Goal: Information Seeking & Learning: Check status

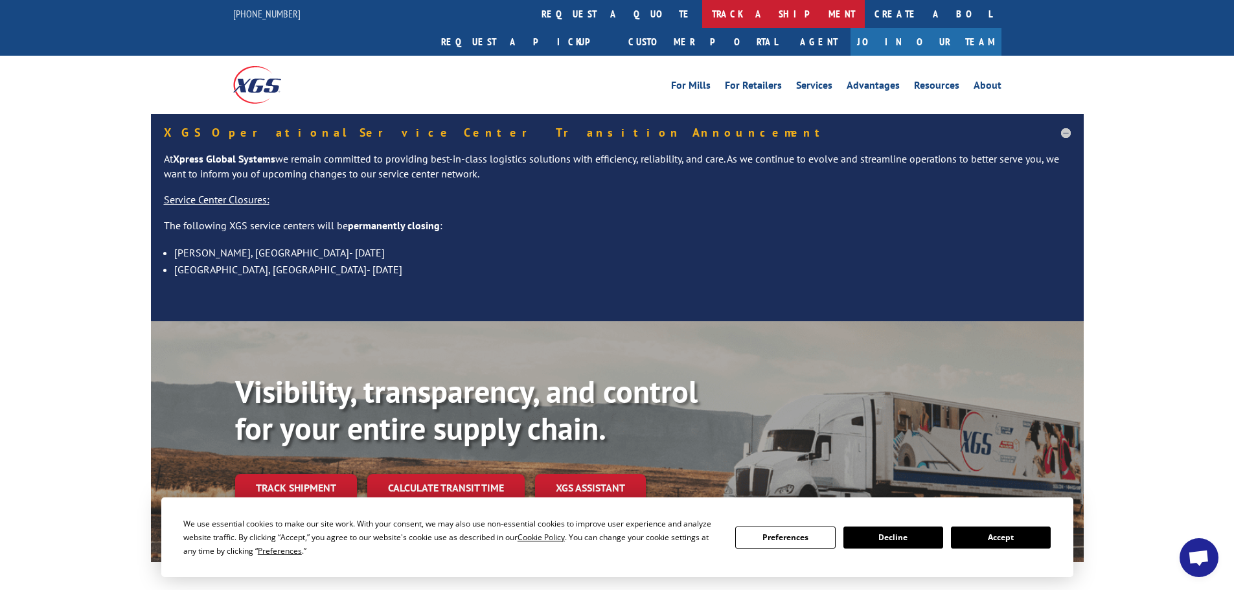
click at [702, 17] on link "track a shipment" at bounding box center [783, 14] width 163 height 28
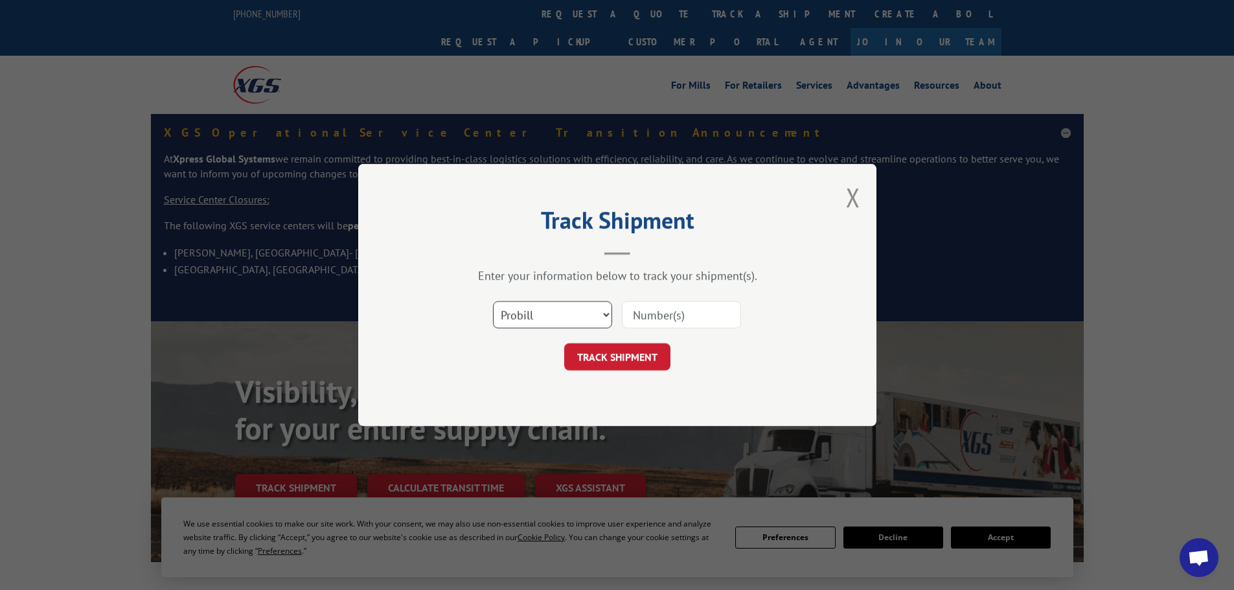
click at [561, 311] on select "Select category... Probill BOL PO" at bounding box center [552, 314] width 119 height 27
select select "po"
click at [493, 301] on select "Select category... Probill BOL PO" at bounding box center [552, 314] width 119 height 27
paste input "18541979"
type input "18541979"
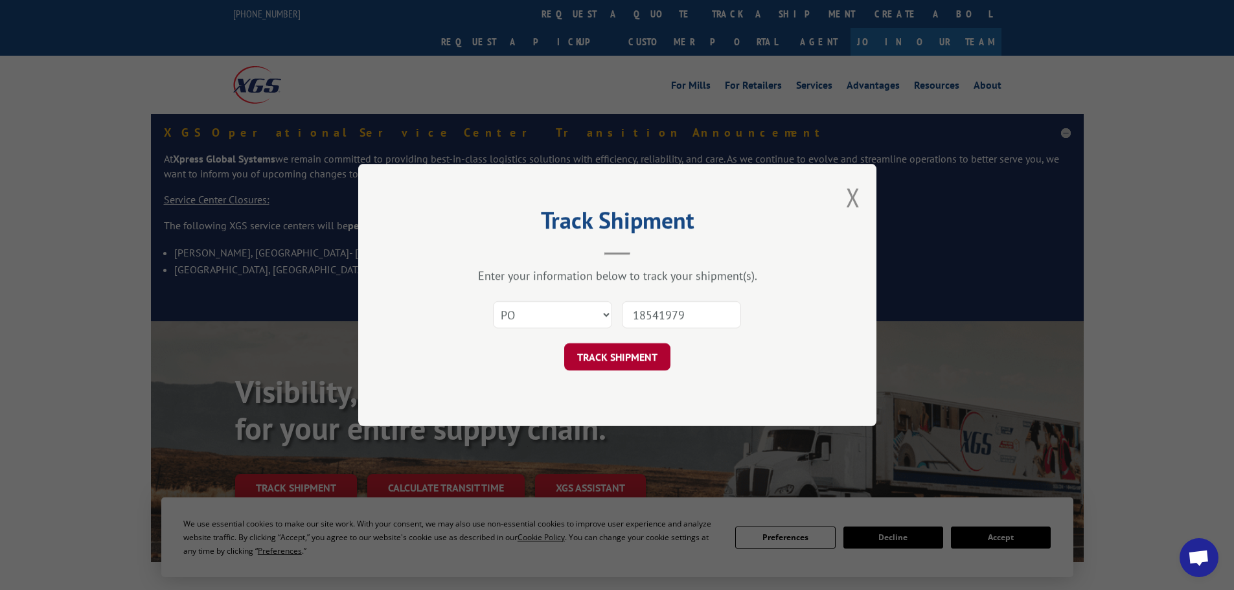
click at [626, 362] on button "TRACK SHIPMENT" at bounding box center [617, 356] width 106 height 27
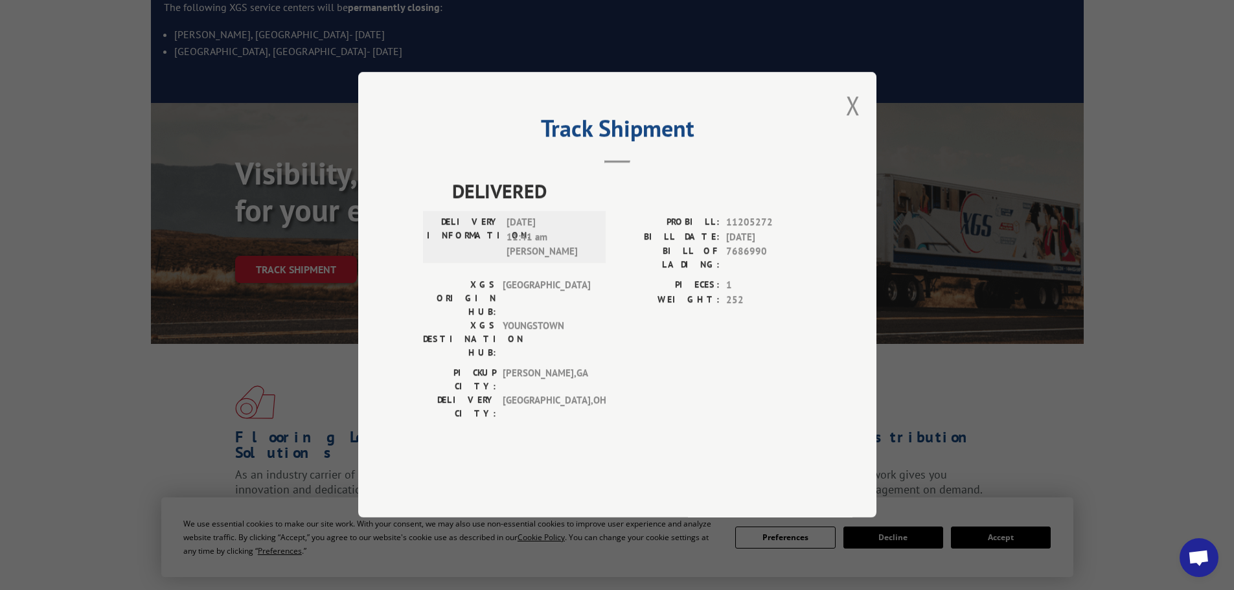
scroll to position [259, 0]
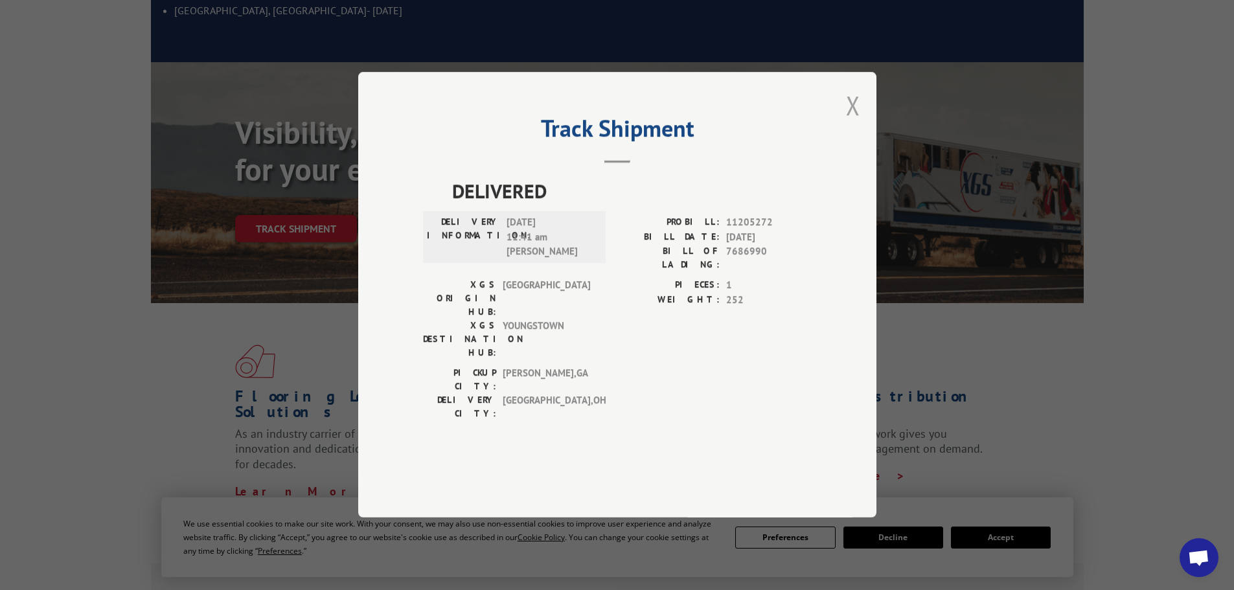
click at [851, 122] on button "Close modal" at bounding box center [853, 105] width 14 height 34
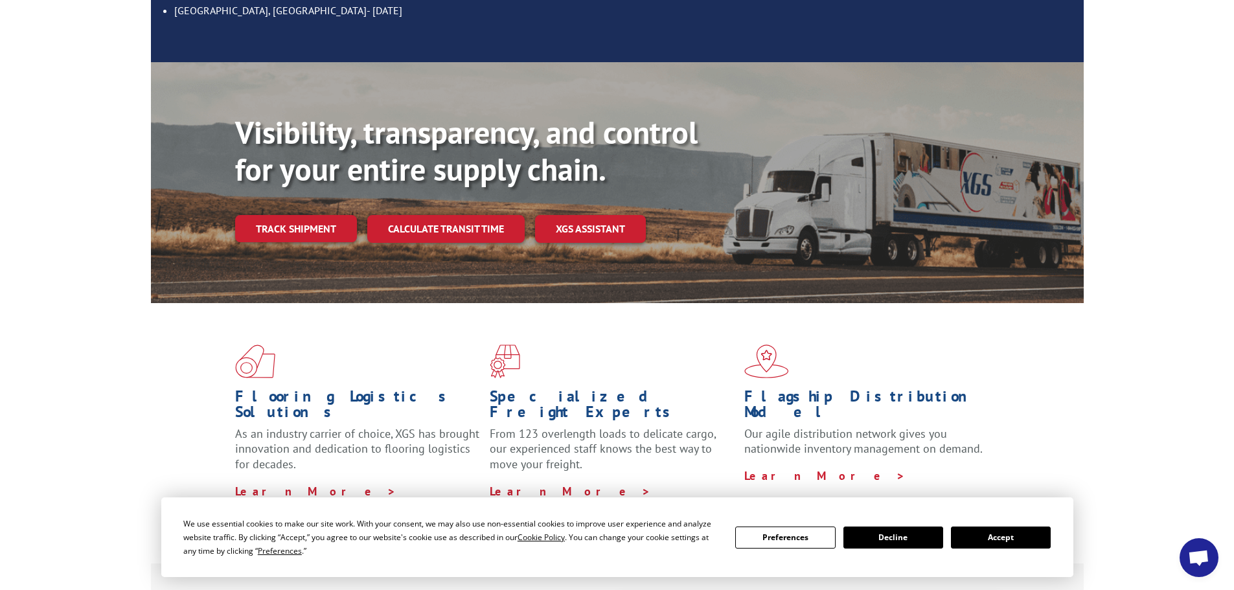
scroll to position [0, 0]
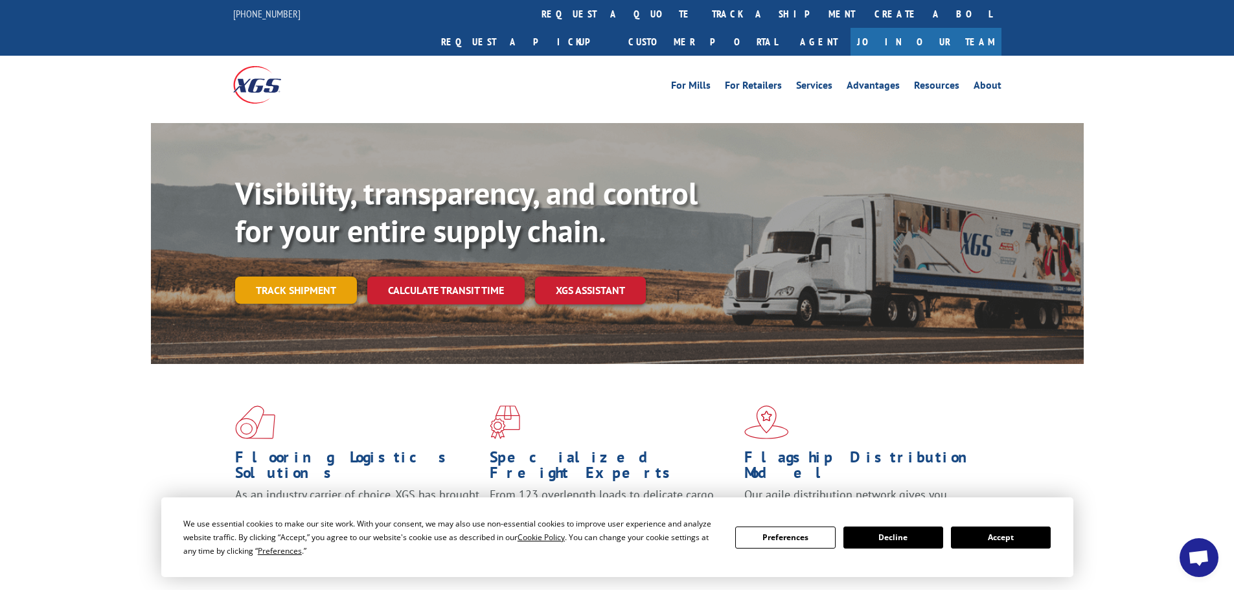
click at [275, 277] on link "Track shipment" at bounding box center [296, 290] width 122 height 27
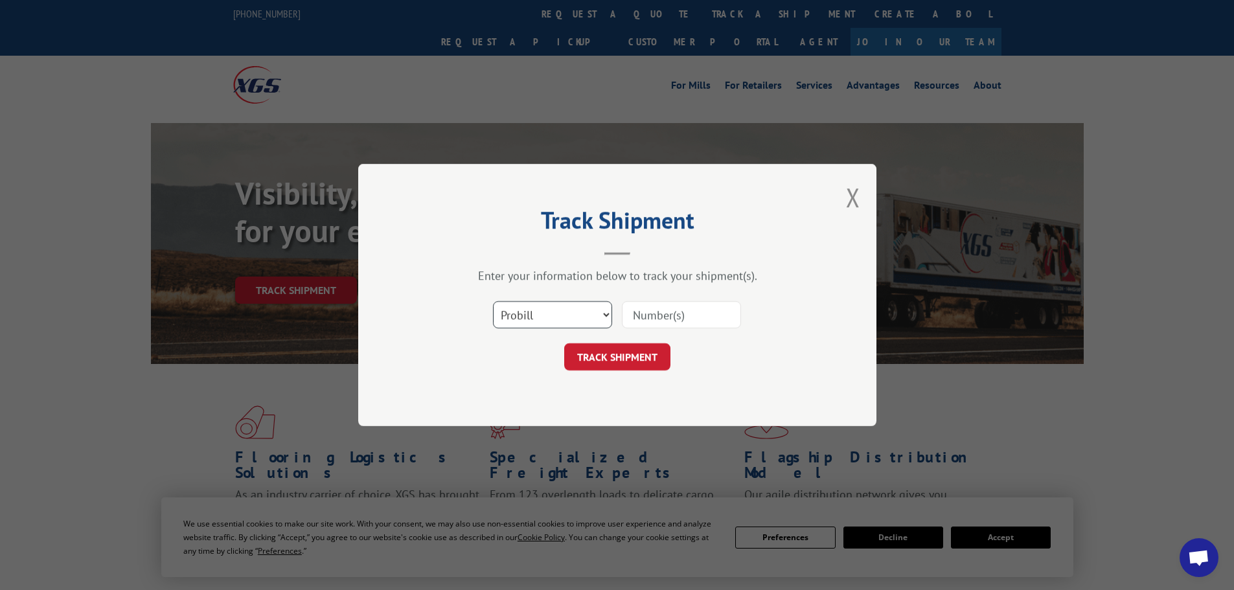
click at [540, 314] on select "Select category... Probill BOL PO" at bounding box center [552, 314] width 119 height 27
select select "po"
click at [493, 301] on select "Select category... Probill BOL PO" at bounding box center [552, 314] width 119 height 27
paste input "18543015"
type input "18543015"
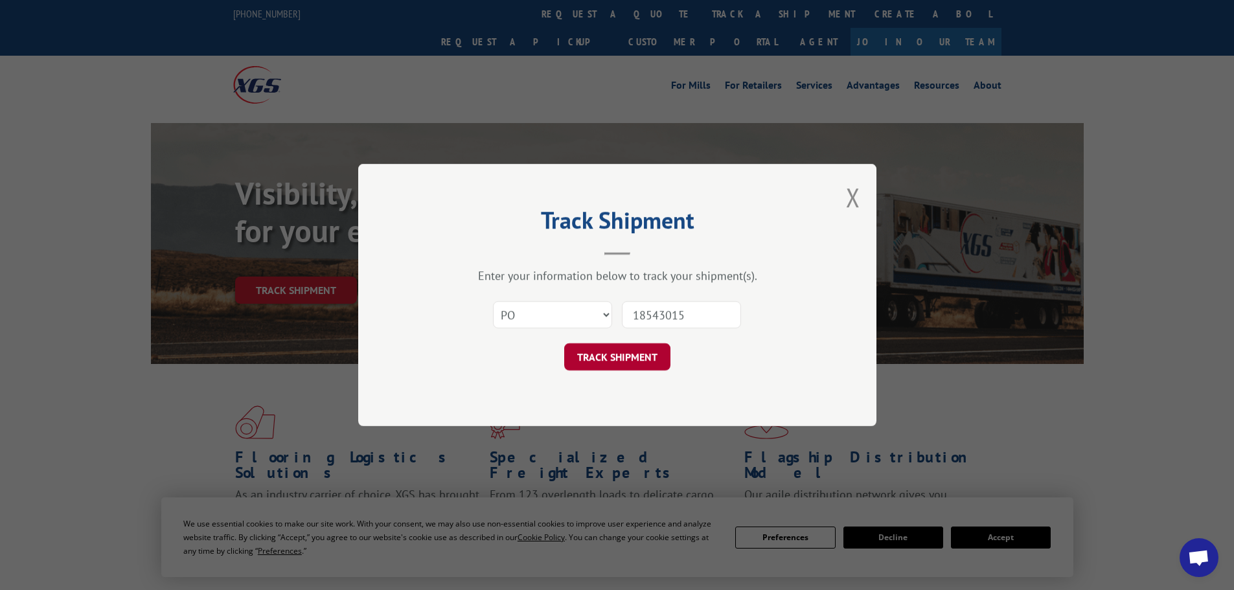
click at [610, 358] on button "TRACK SHIPMENT" at bounding box center [617, 356] width 106 height 27
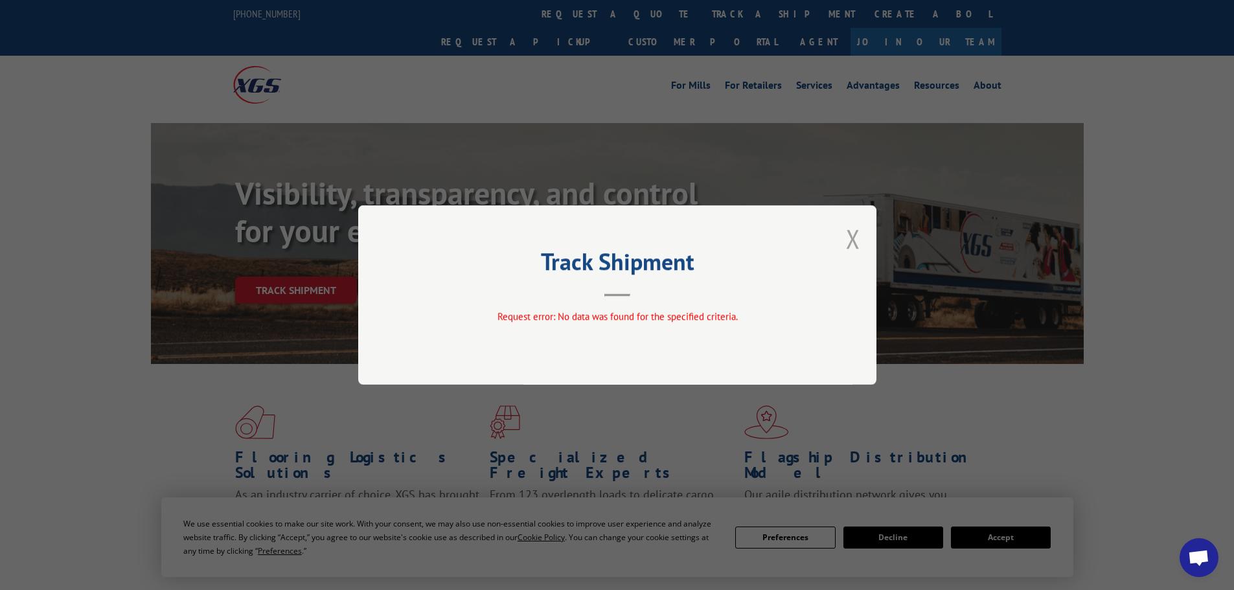
click at [854, 237] on button "Close modal" at bounding box center [853, 239] width 14 height 34
